Goal: Transaction & Acquisition: Book appointment/travel/reservation

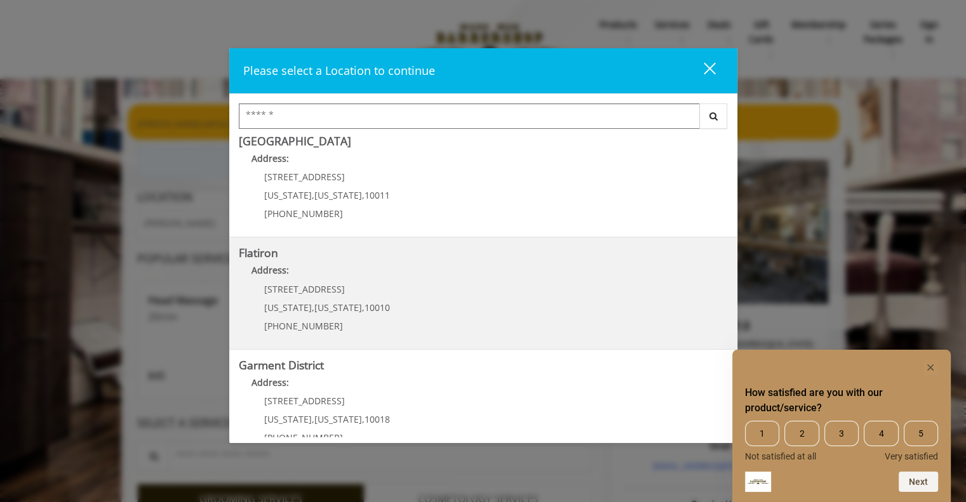
scroll to position [259, 0]
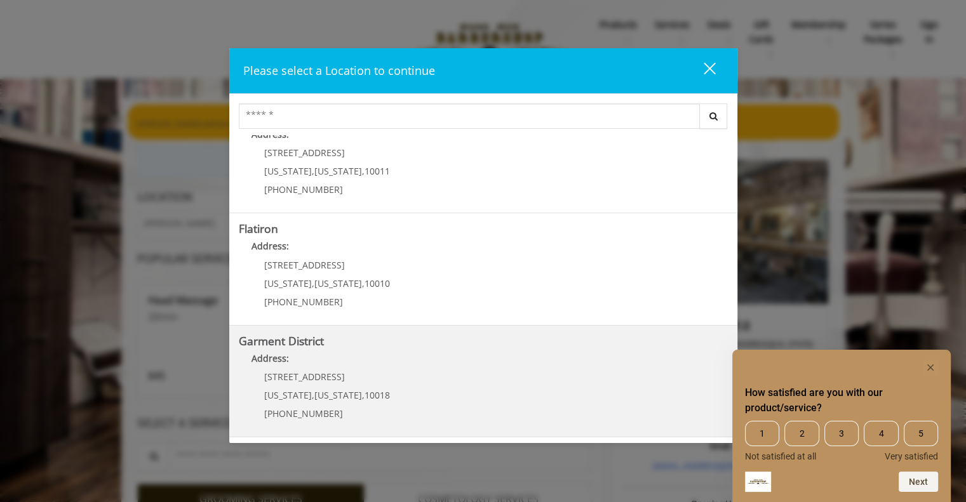
click at [447, 369] on District "Address:" at bounding box center [483, 362] width 489 height 20
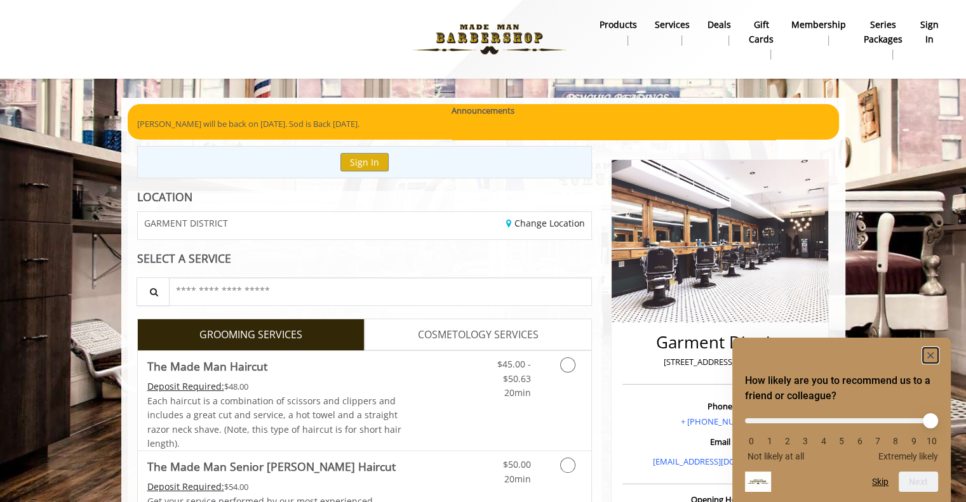
drag, startPoint x: 928, startPoint y: 356, endPoint x: 918, endPoint y: 356, distance: 10.2
click at [927, 356] on icon "Hide survey" at bounding box center [930, 355] width 15 height 15
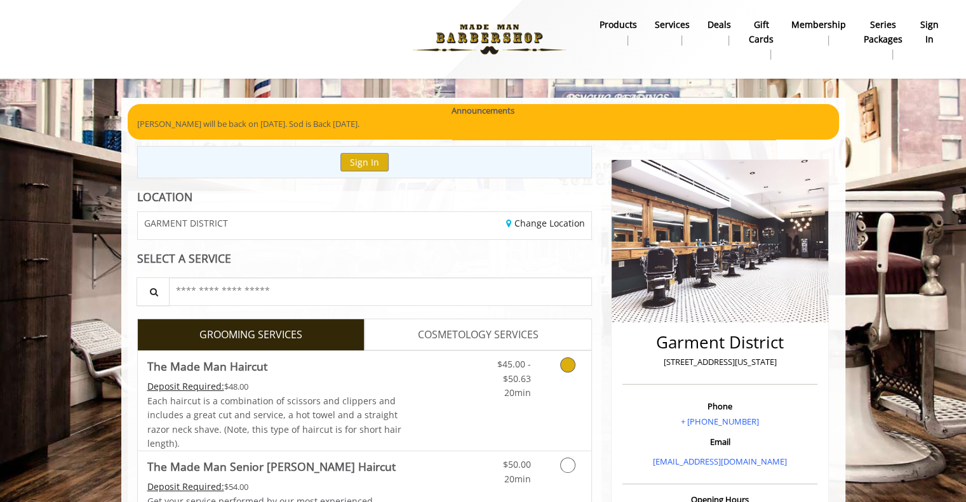
click at [567, 374] on link "Grooming services" at bounding box center [565, 375] width 32 height 49
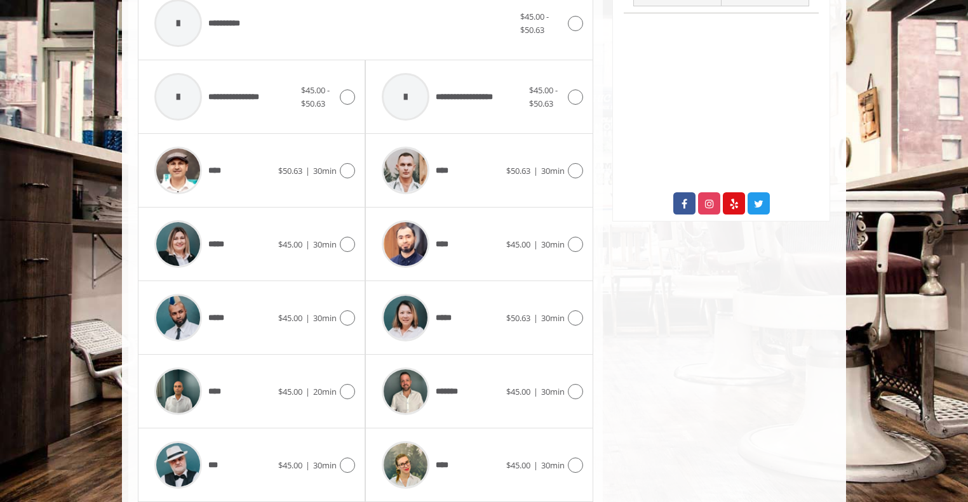
scroll to position [610, 0]
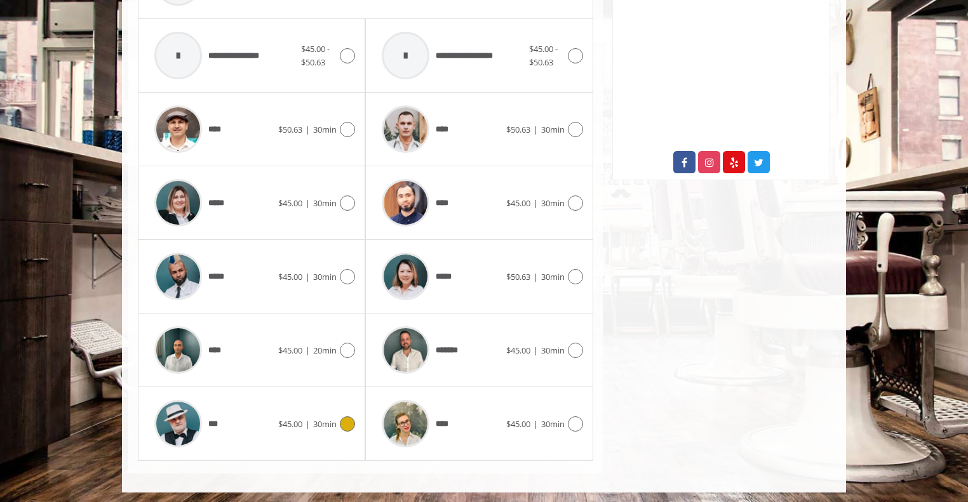
click at [335, 422] on span "30min" at bounding box center [325, 424] width 24 height 11
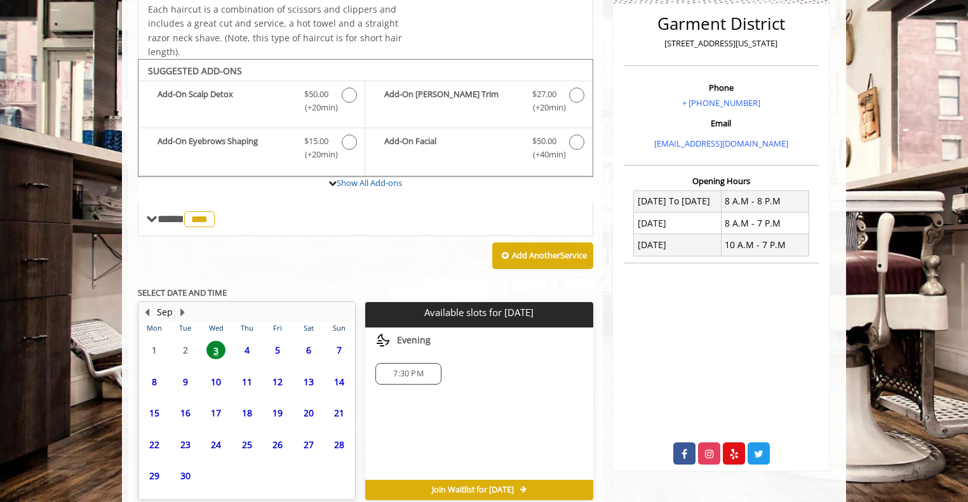
scroll to position [377, 0]
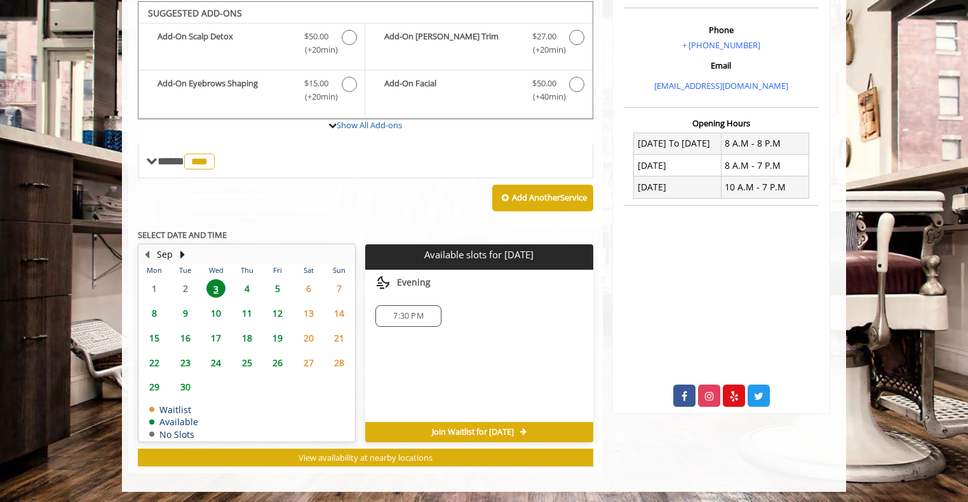
click at [215, 288] on span "3" at bounding box center [215, 288] width 19 height 18
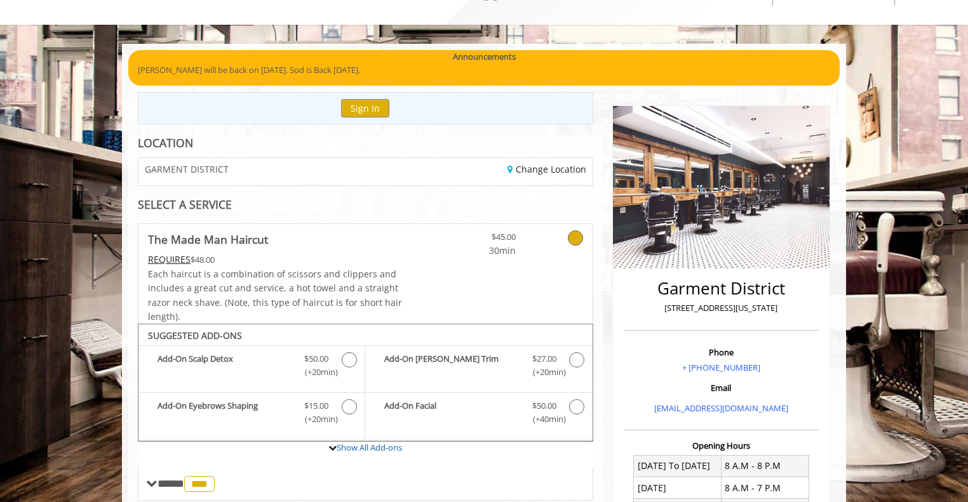
scroll to position [0, 0]
